Goal: Information Seeking & Learning: Check status

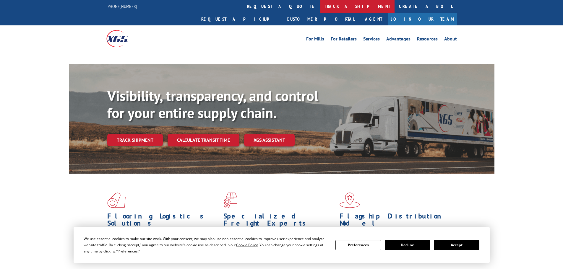
click at [320, 7] on link "track a shipment" at bounding box center [357, 6] width 74 height 13
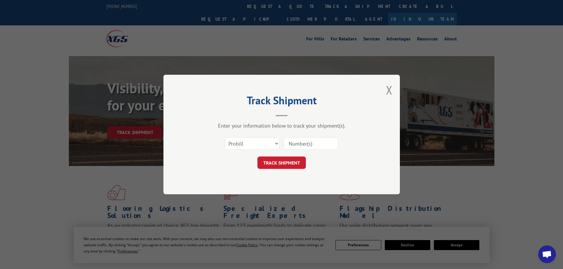
click at [237, 144] on select "Select category... Probill BOL PO" at bounding box center [252, 143] width 54 height 12
select select "po"
click at [225, 137] on select "Select category... Probill BOL PO" at bounding box center [252, 143] width 54 height 12
paste input "64534833"
type input "64534833"
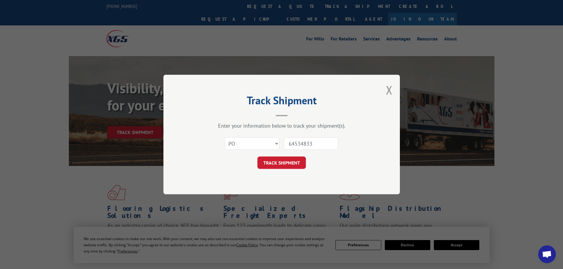
click at [284, 173] on div "Track Shipment Enter your information below to track your shipment(s). Select c…" at bounding box center [281, 135] width 236 height 120
click at [287, 163] on button "TRACK SHIPMENT" at bounding box center [281, 163] width 48 height 12
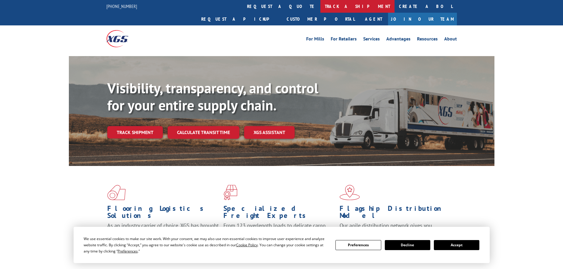
click at [320, 11] on link "track a shipment" at bounding box center [357, 6] width 74 height 13
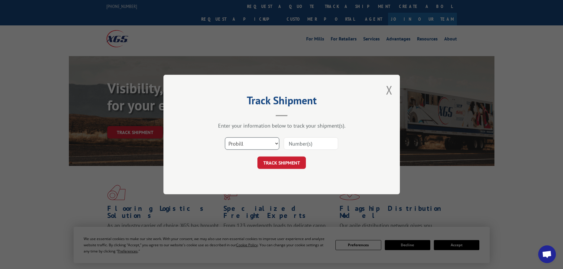
click at [247, 143] on select "Select category... Probill BOL PO" at bounding box center [252, 143] width 54 height 12
select select "po"
click at [225, 137] on select "Select category... Probill BOL PO" at bounding box center [252, 143] width 54 height 12
paste input "64534837"
type input "64534837"
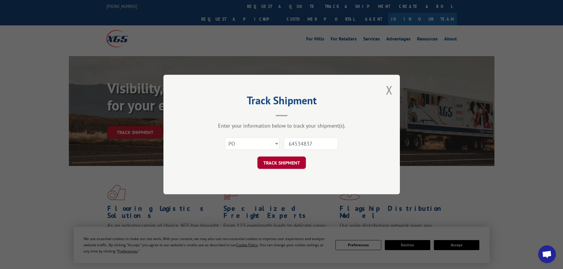
click at [290, 163] on button "TRACK SHIPMENT" at bounding box center [281, 163] width 48 height 12
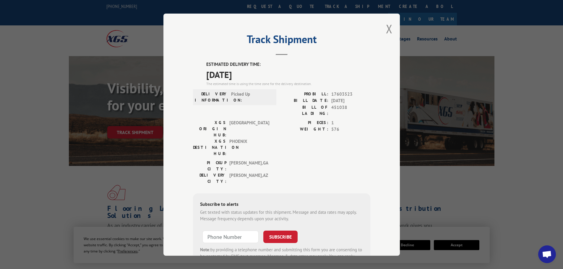
scroll to position [24, 0]
